Goal: Navigation & Orientation: Find specific page/section

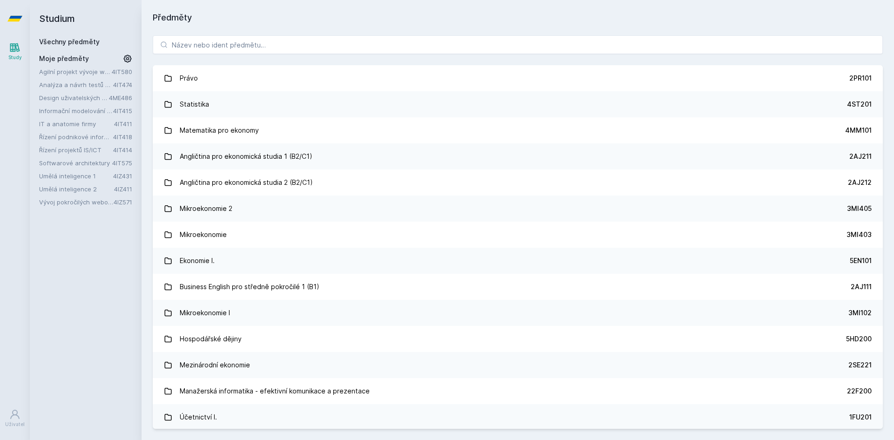
click at [80, 151] on link "Řízení projektů IS/ICT" at bounding box center [76, 149] width 74 height 9
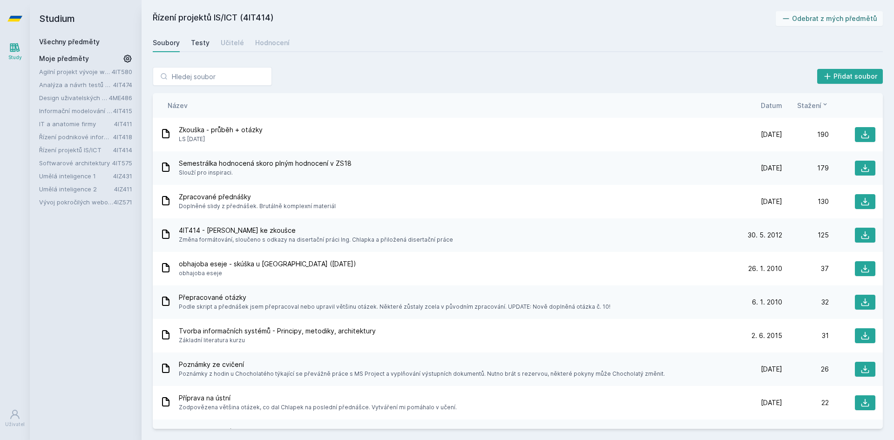
click at [200, 44] on div "Testy" at bounding box center [200, 42] width 19 height 9
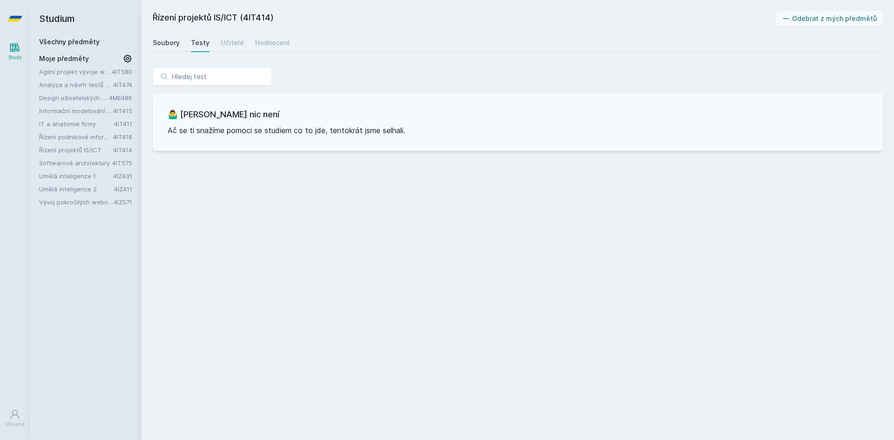
click at [171, 43] on div "Soubory" at bounding box center [166, 42] width 27 height 9
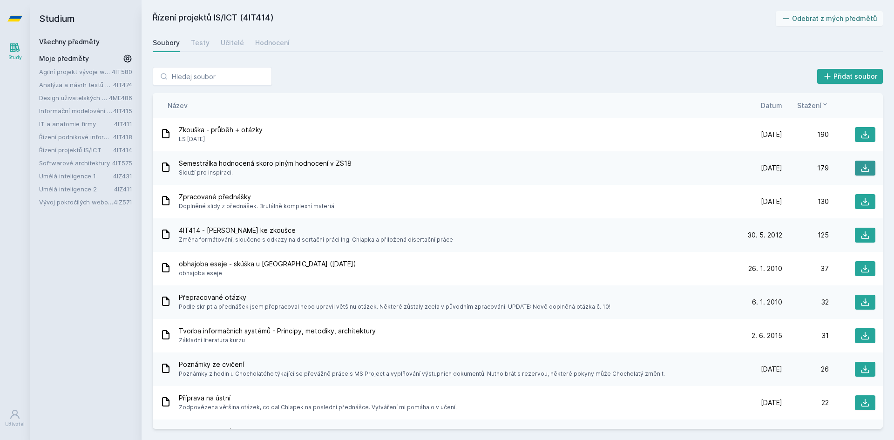
click at [861, 169] on icon at bounding box center [865, 168] width 8 height 8
